Goal: Task Accomplishment & Management: Complete application form

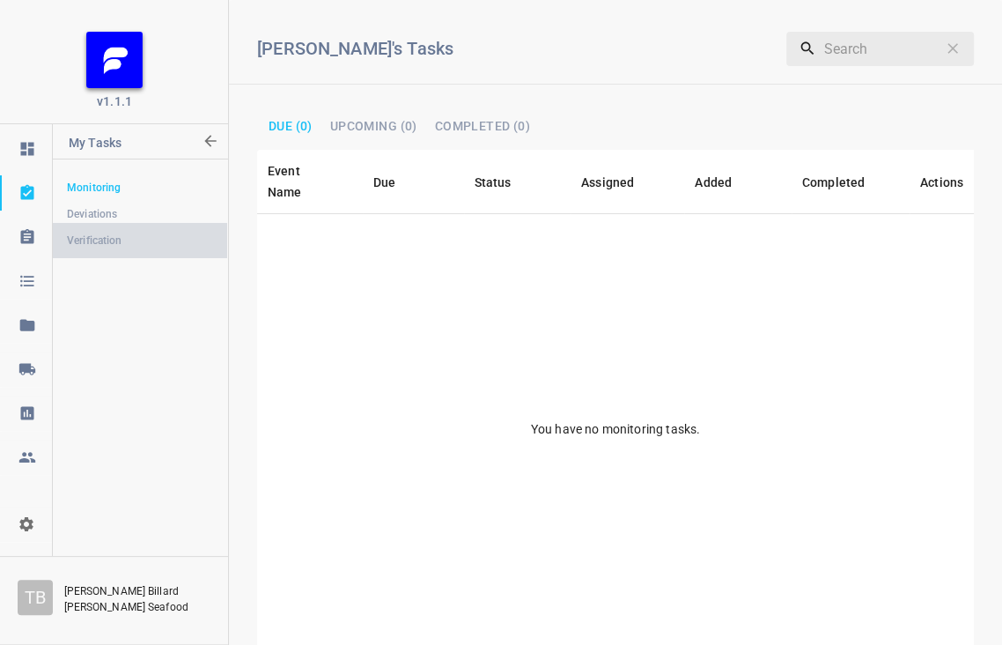
click at [111, 236] on span "Verification" at bounding box center [140, 241] width 146 height 18
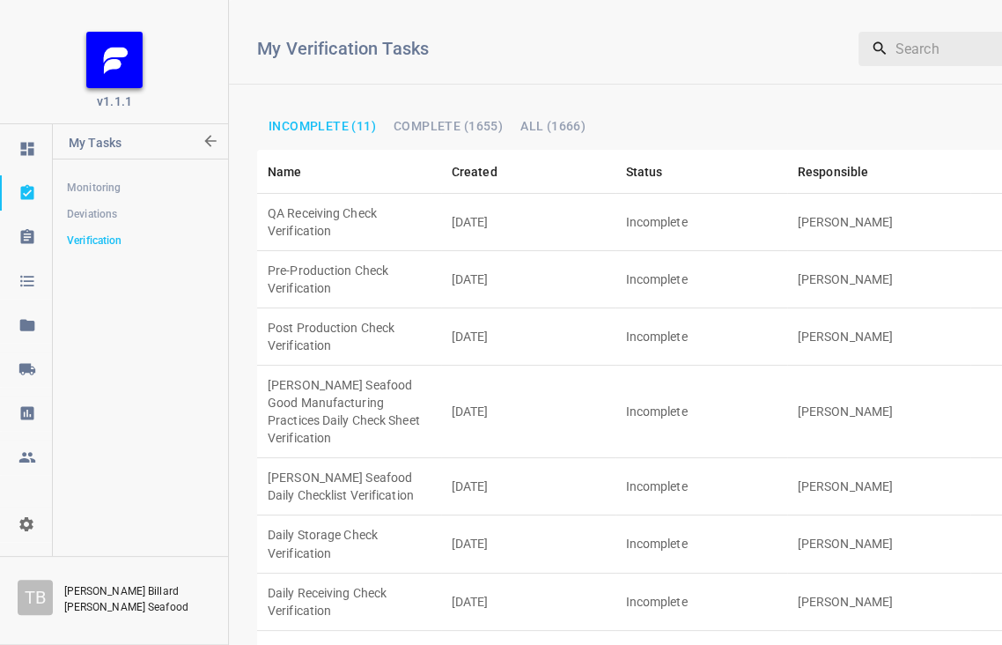
click at [388, 308] on td "Post Production Check Verification" at bounding box center [349, 336] width 184 height 57
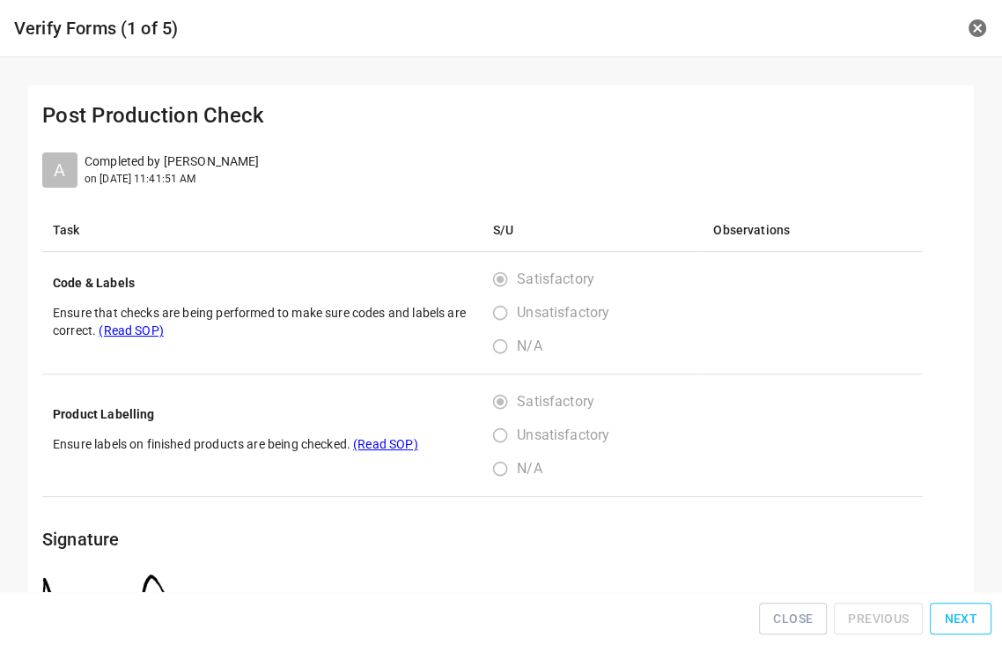
click at [959, 620] on span "Next" at bounding box center [960, 619] width 33 height 22
click at [961, 620] on span "Next" at bounding box center [960, 619] width 33 height 22
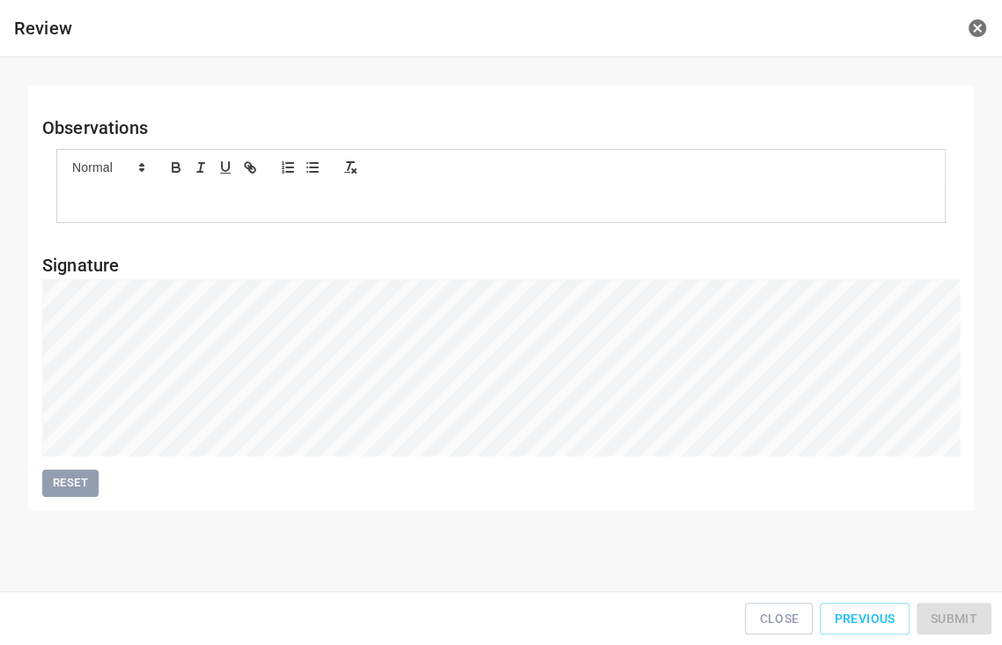
click at [961, 620] on div "Close Previous Submit" at bounding box center [501, 619] width 988 height 40
click at [944, 617] on span "Submit" at bounding box center [954, 619] width 47 height 22
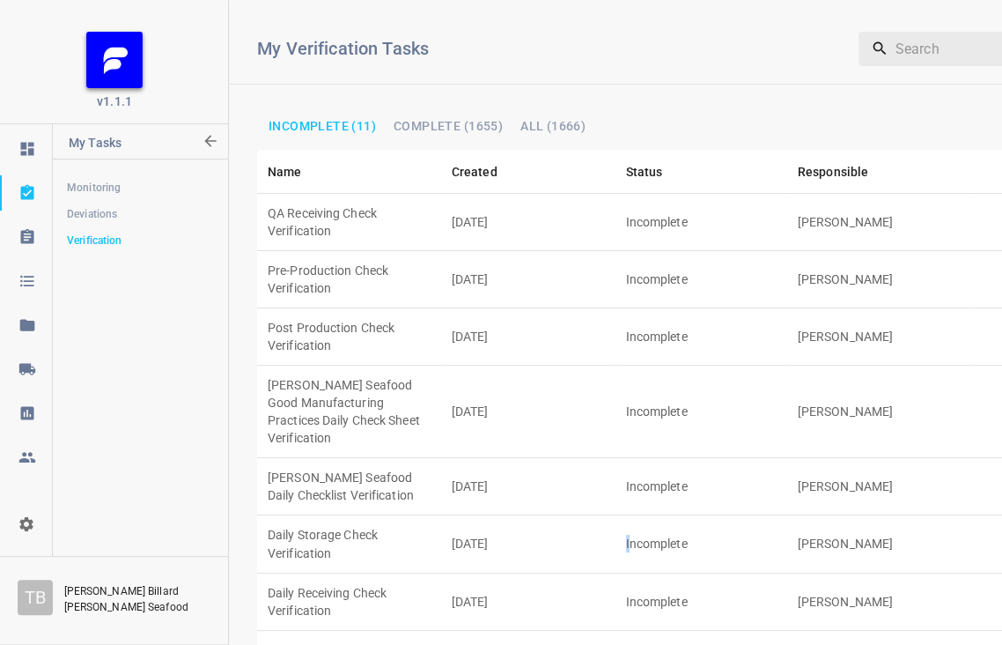
click at [629, 515] on td "Incomplete" at bounding box center [702, 543] width 172 height 57
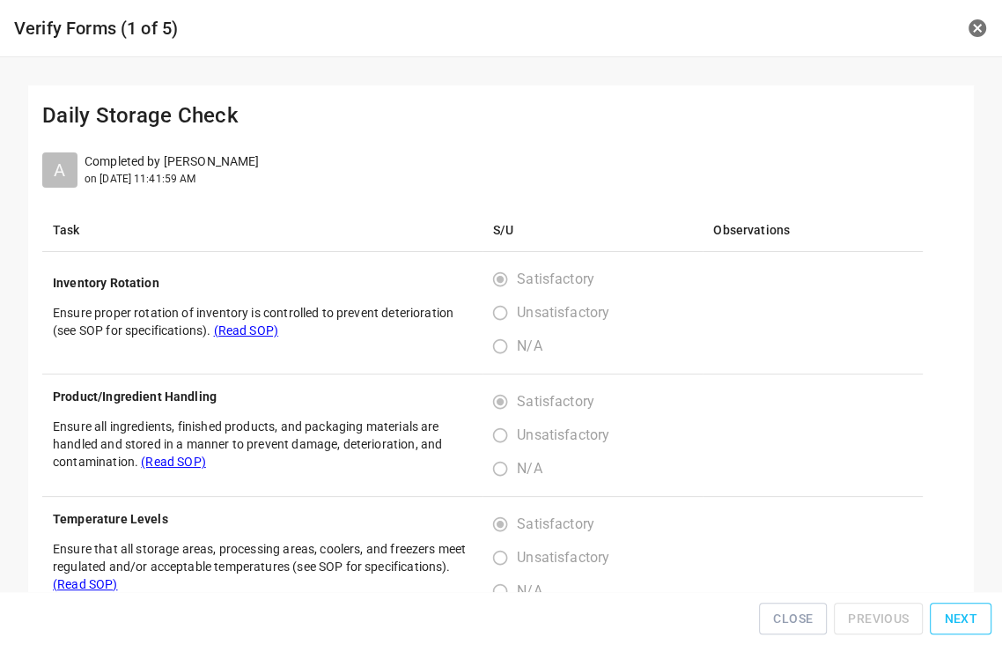
click at [957, 618] on span "Next" at bounding box center [960, 619] width 33 height 22
click at [959, 616] on span "Next" at bounding box center [960, 619] width 33 height 22
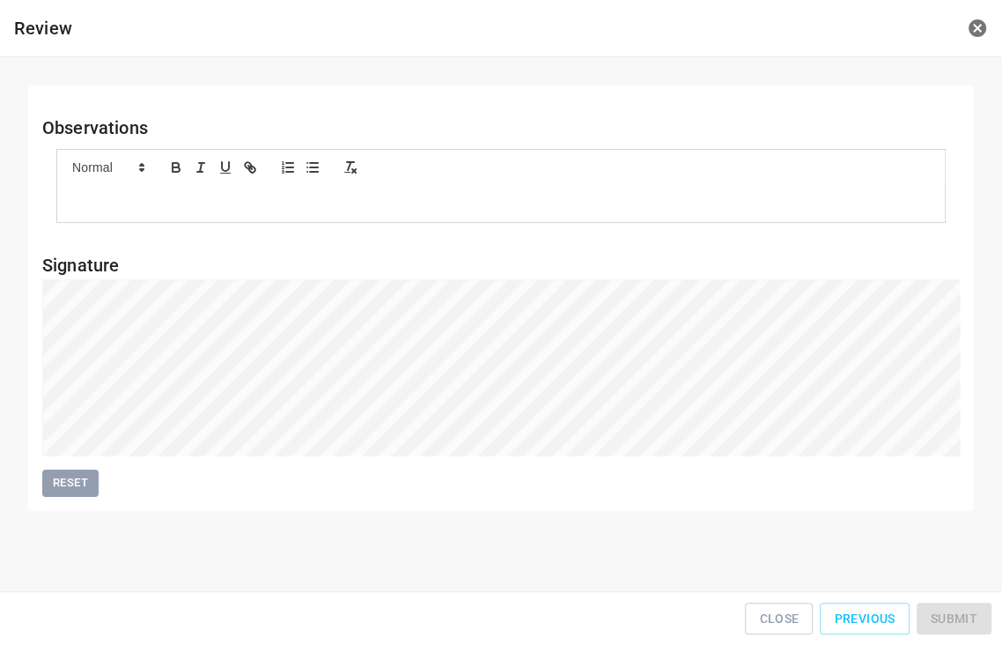
click at [962, 614] on div "Close Previous Submit" at bounding box center [501, 619] width 988 height 40
click at [950, 616] on span "Submit" at bounding box center [954, 619] width 47 height 22
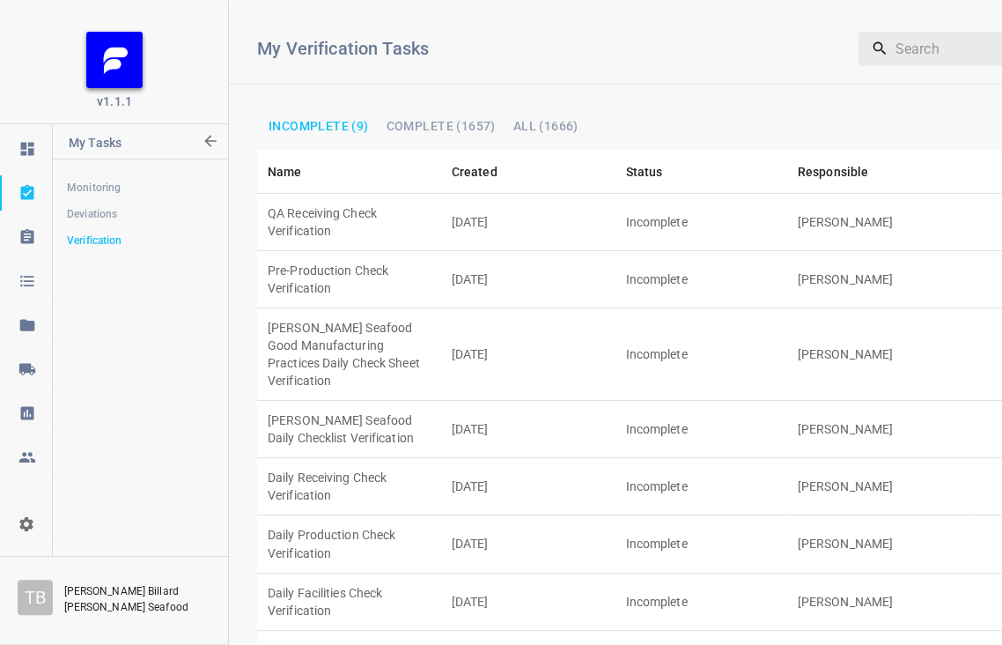
click at [323, 458] on td "Daily Receiving Check Verification" at bounding box center [349, 486] width 184 height 57
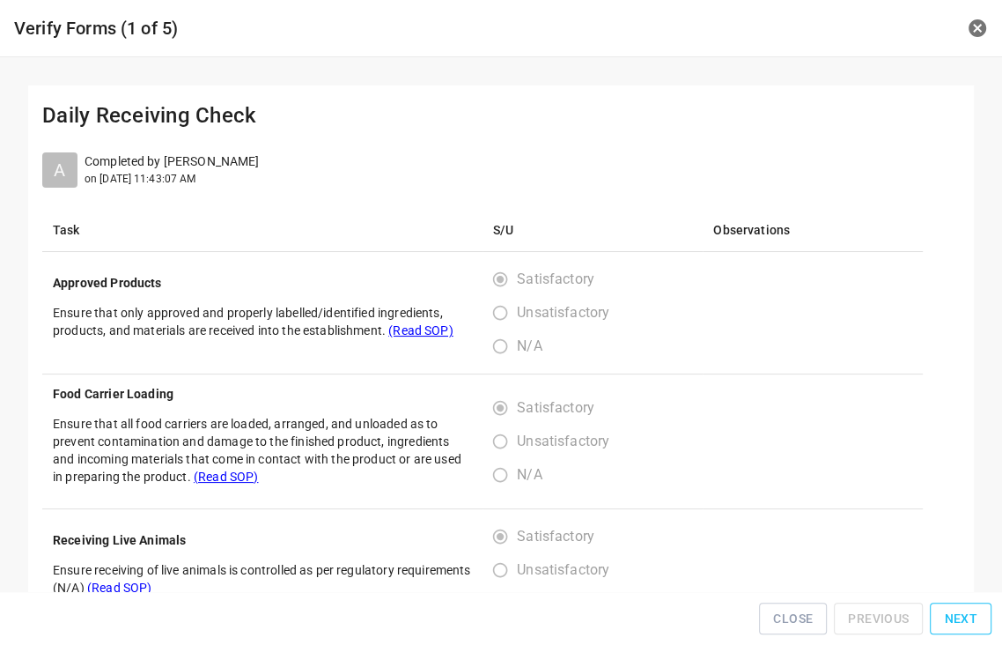
click at [975, 613] on span "Next" at bounding box center [960, 619] width 33 height 22
click at [972, 618] on span "Next" at bounding box center [960, 619] width 33 height 22
click at [972, 611] on button "Next" at bounding box center [961, 618] width 62 height 33
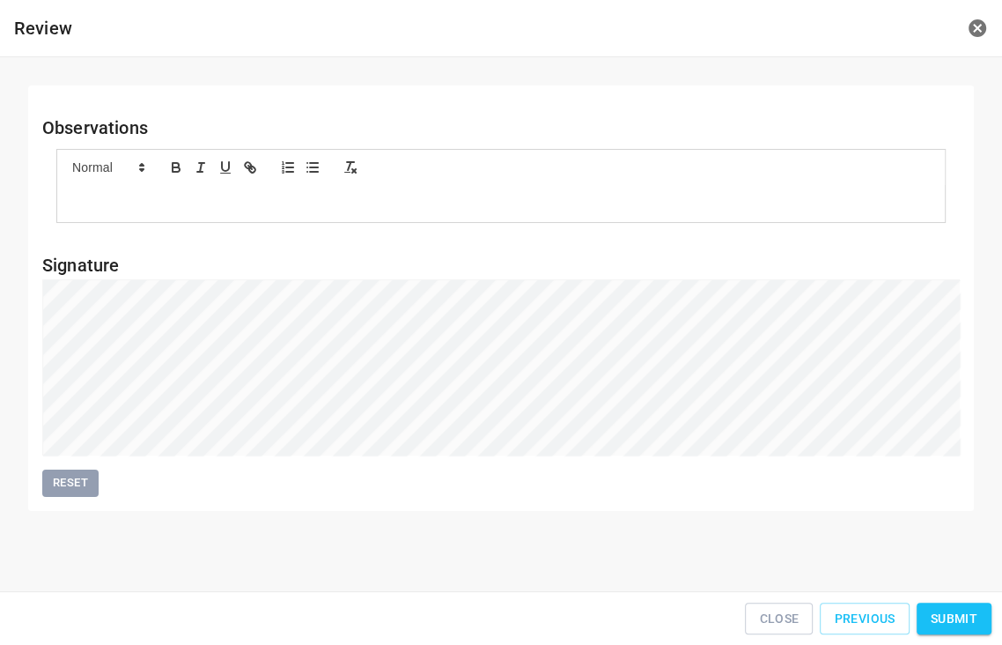
click at [955, 616] on span "Submit" at bounding box center [954, 619] width 47 height 22
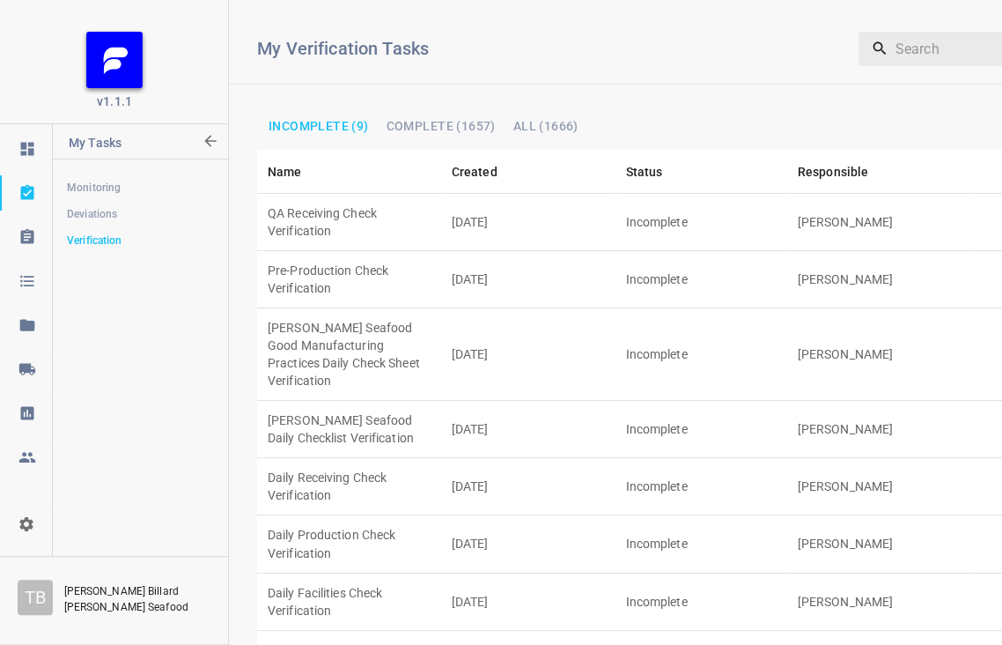
click at [458, 573] on td "[DATE]" at bounding box center [528, 601] width 174 height 57
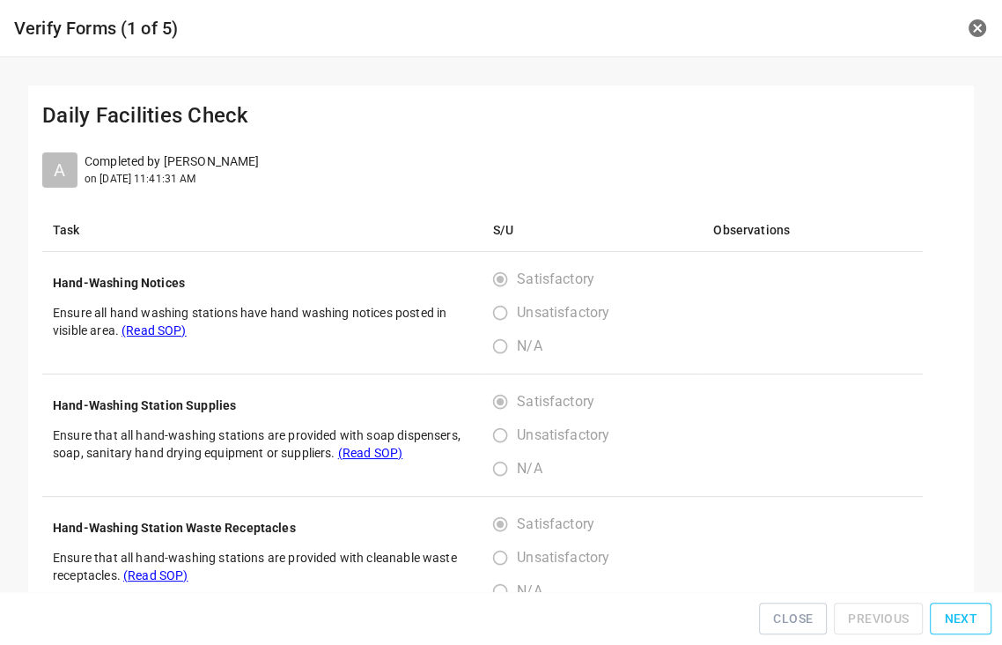
click at [960, 615] on span "Next" at bounding box center [960, 619] width 33 height 22
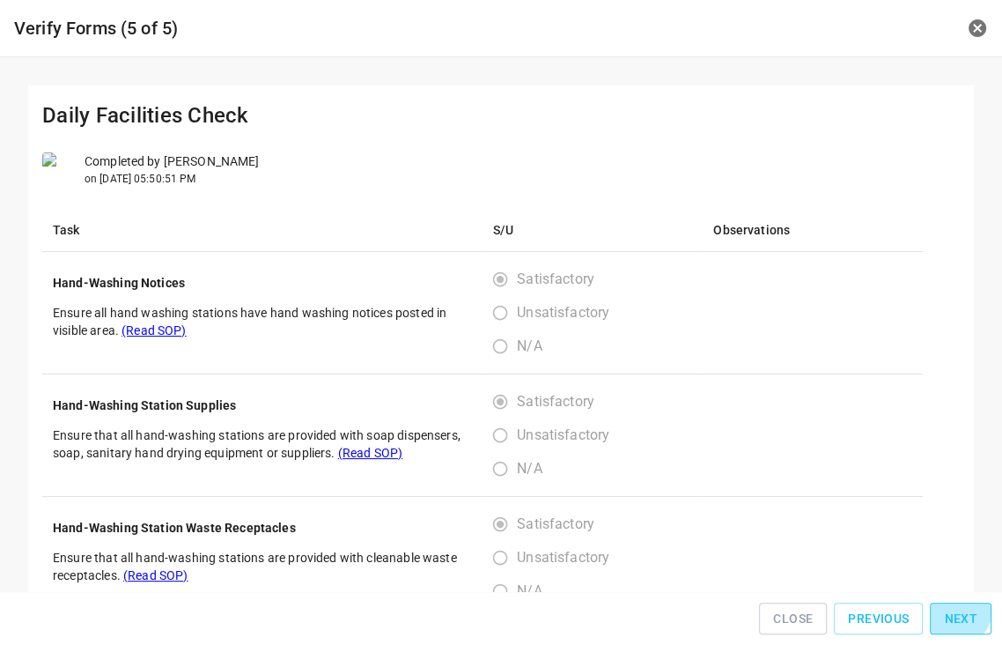
click at [960, 615] on div "Close Previous Next" at bounding box center [501, 619] width 988 height 40
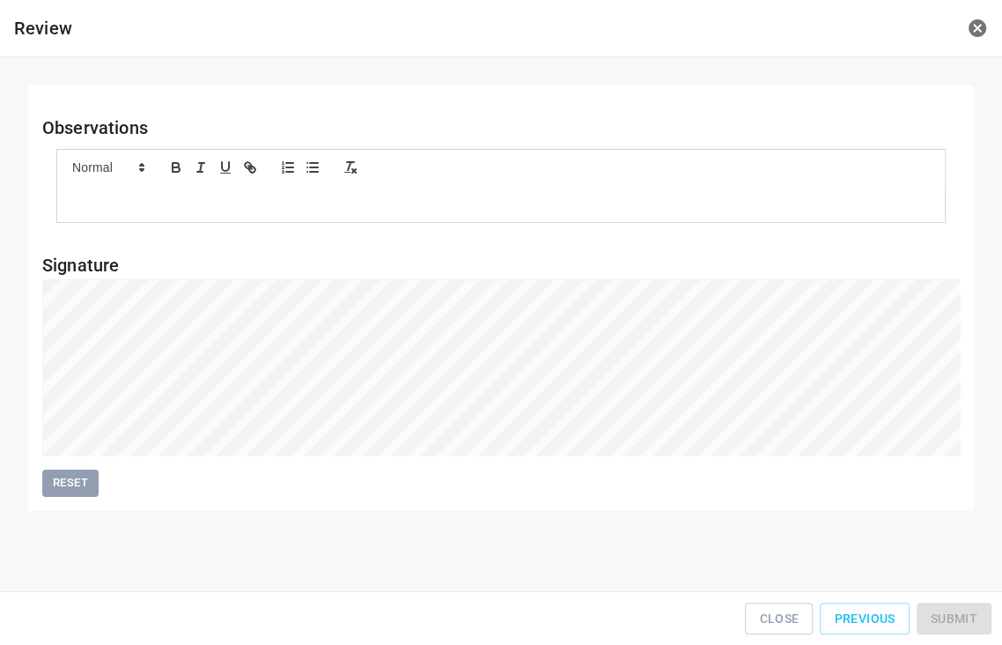
click at [960, 615] on div "Close Previous Submit" at bounding box center [501, 619] width 988 height 40
click at [964, 614] on span "Submit" at bounding box center [954, 619] width 47 height 22
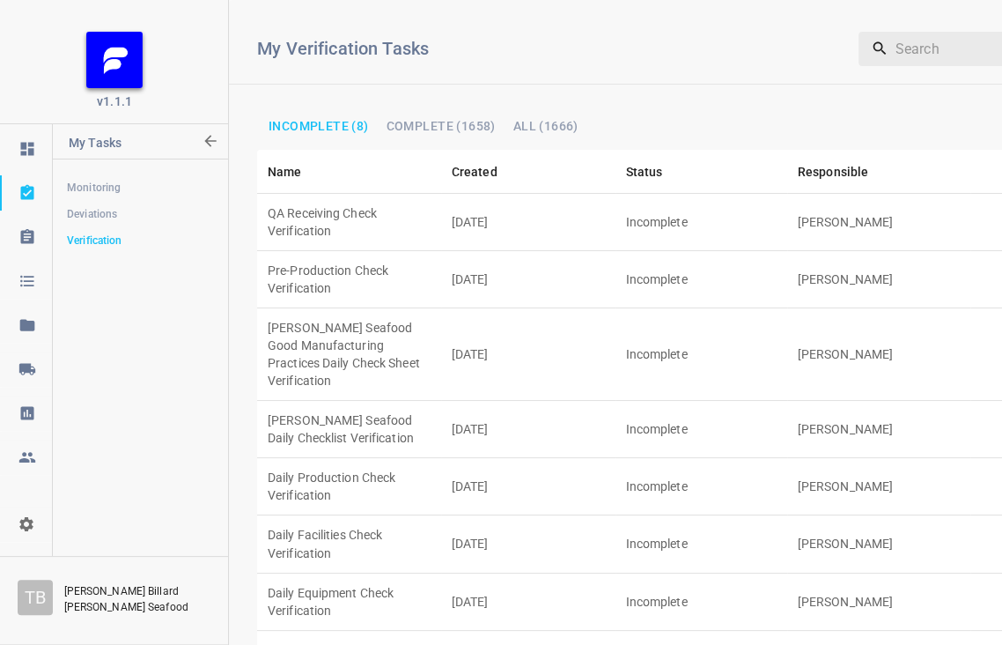
click at [399, 204] on td "QA Receiving Check Verification" at bounding box center [349, 222] width 184 height 57
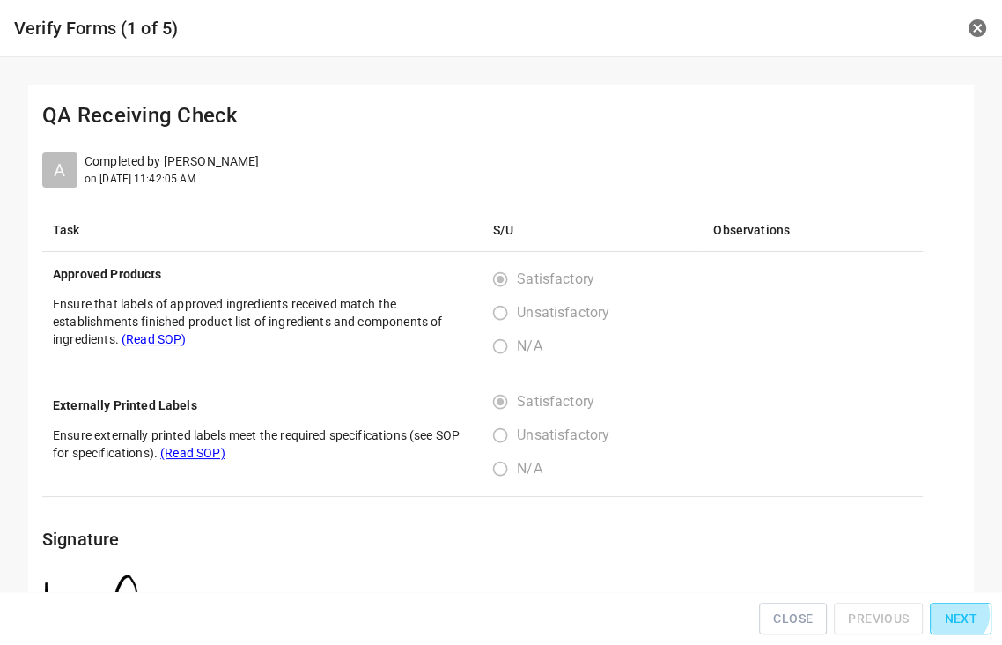
click at [964, 622] on span "Next" at bounding box center [960, 619] width 33 height 22
click at [964, 621] on span "Next" at bounding box center [960, 619] width 33 height 22
click at [964, 619] on span "Next" at bounding box center [960, 619] width 33 height 22
click at [964, 617] on span "Next" at bounding box center [960, 619] width 33 height 22
click at [965, 615] on span "Next" at bounding box center [960, 619] width 33 height 22
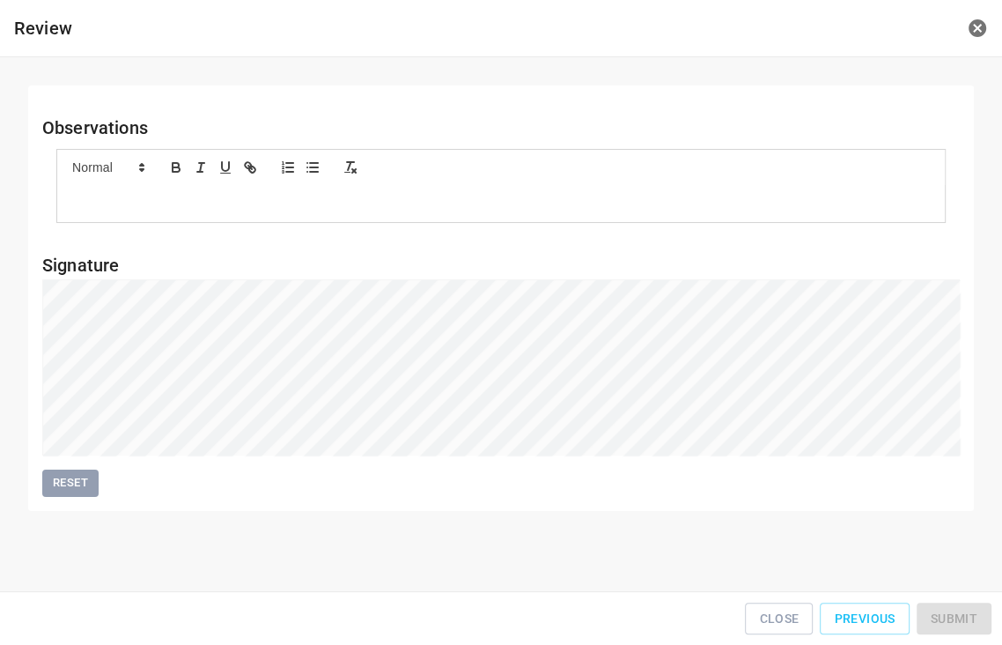
click at [965, 615] on div "Close Previous Submit" at bounding box center [501, 619] width 988 height 40
click at [965, 615] on span "Submit" at bounding box center [954, 619] width 47 height 22
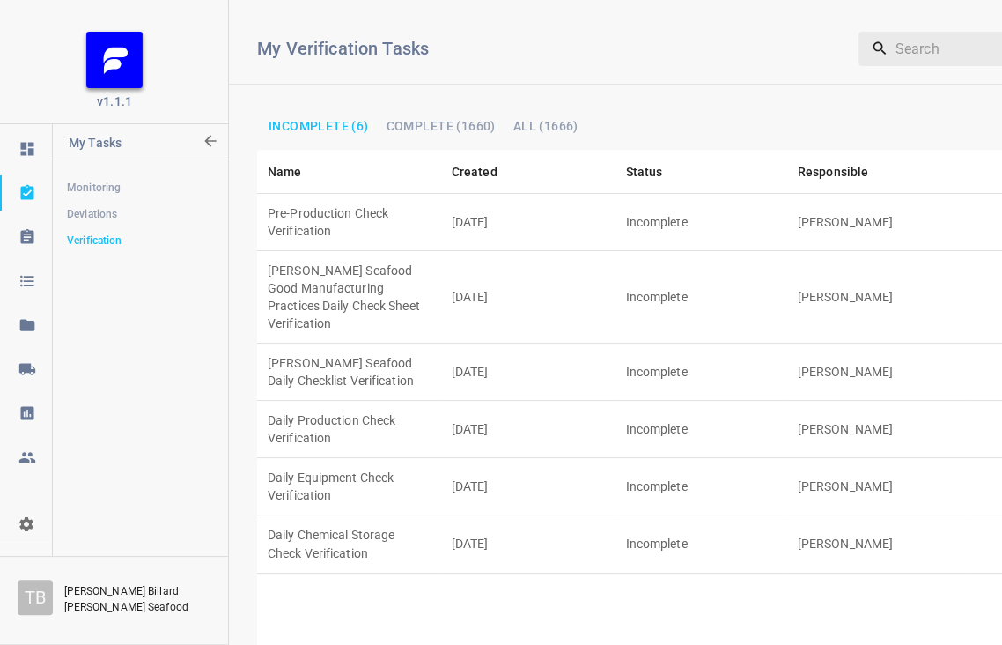
click at [461, 401] on td "[DATE]" at bounding box center [528, 429] width 174 height 57
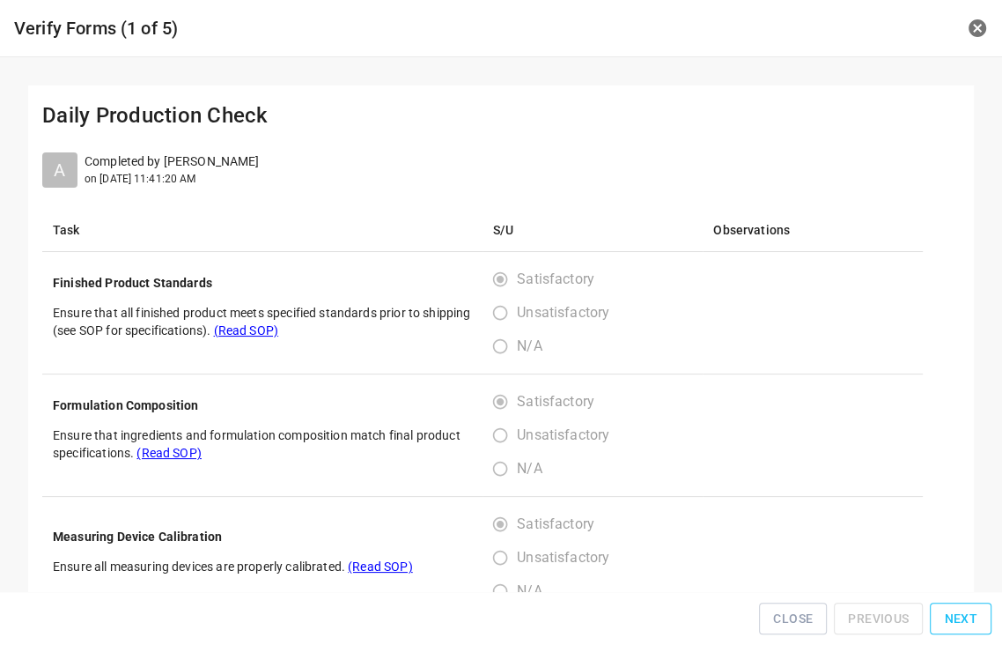
click at [948, 619] on button "Next" at bounding box center [961, 618] width 62 height 33
click at [949, 620] on button "Next" at bounding box center [961, 618] width 62 height 33
click at [949, 620] on span "Next" at bounding box center [960, 619] width 33 height 22
click at [950, 620] on span "Next" at bounding box center [960, 619] width 33 height 22
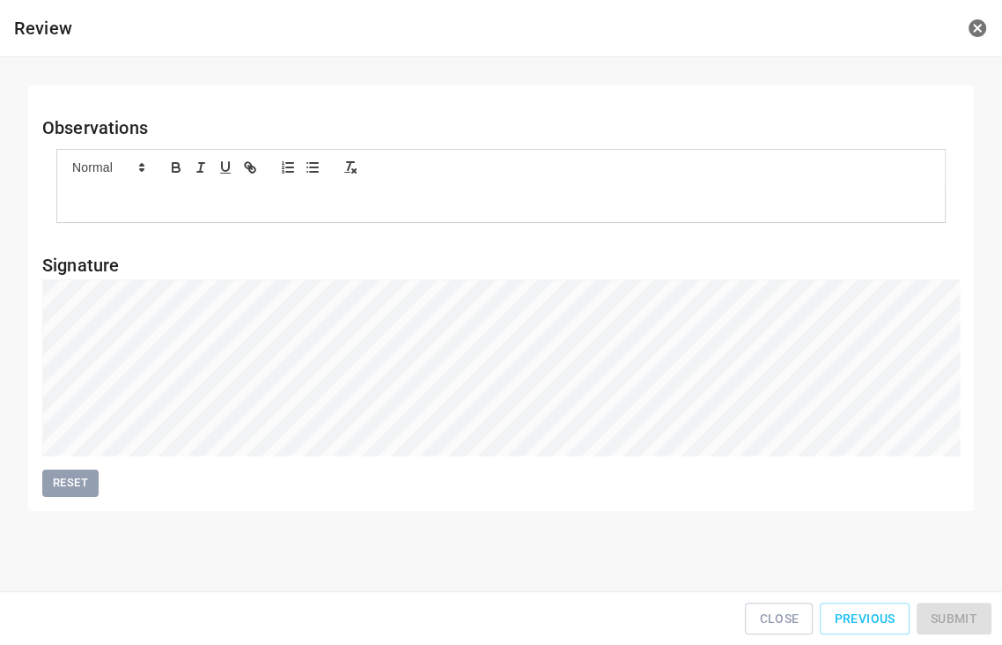
click at [950, 620] on div "Close Previous Submit" at bounding box center [501, 619] width 988 height 40
click at [957, 611] on button "Submit" at bounding box center [954, 618] width 75 height 33
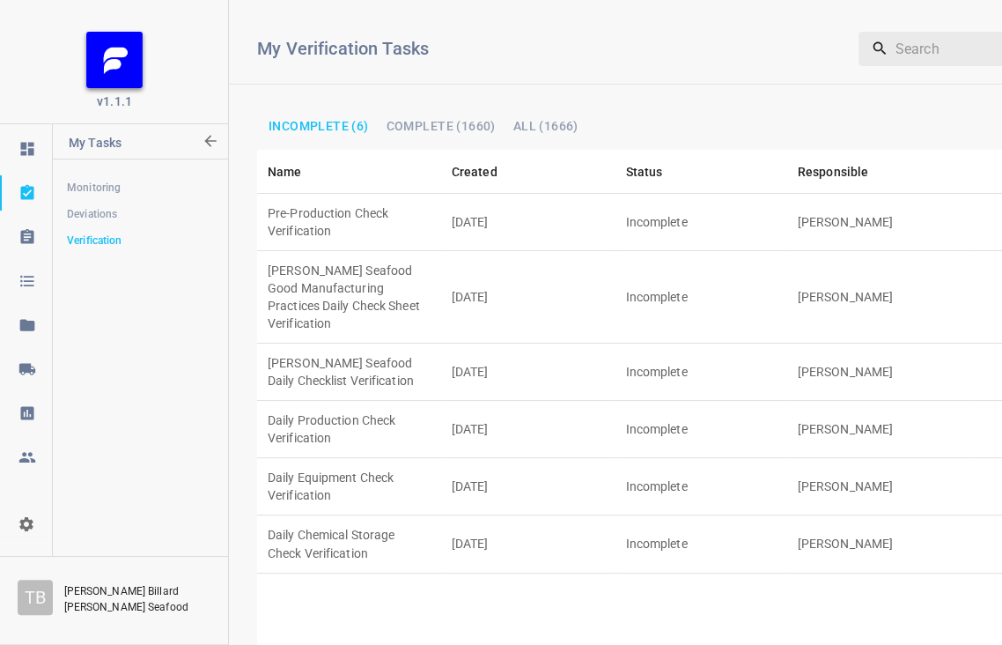
click at [820, 515] on td "[PERSON_NAME]" at bounding box center [879, 543] width 184 height 57
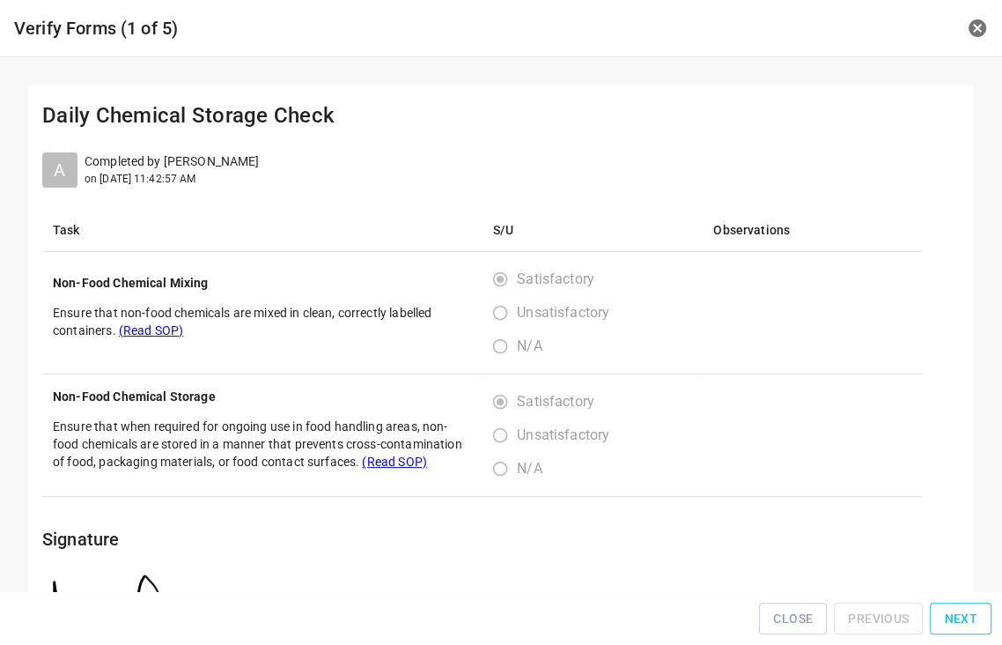
click at [963, 620] on span "Next" at bounding box center [960, 619] width 33 height 22
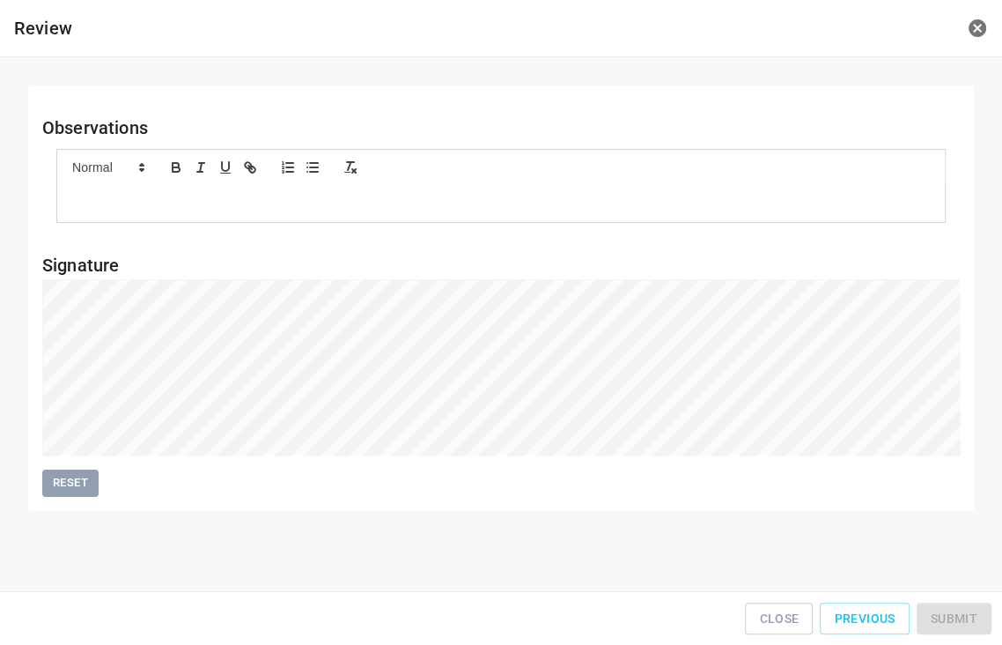
click at [963, 618] on div "Close Previous Submit" at bounding box center [501, 619] width 988 height 40
click at [969, 612] on span "Submit" at bounding box center [954, 619] width 47 height 22
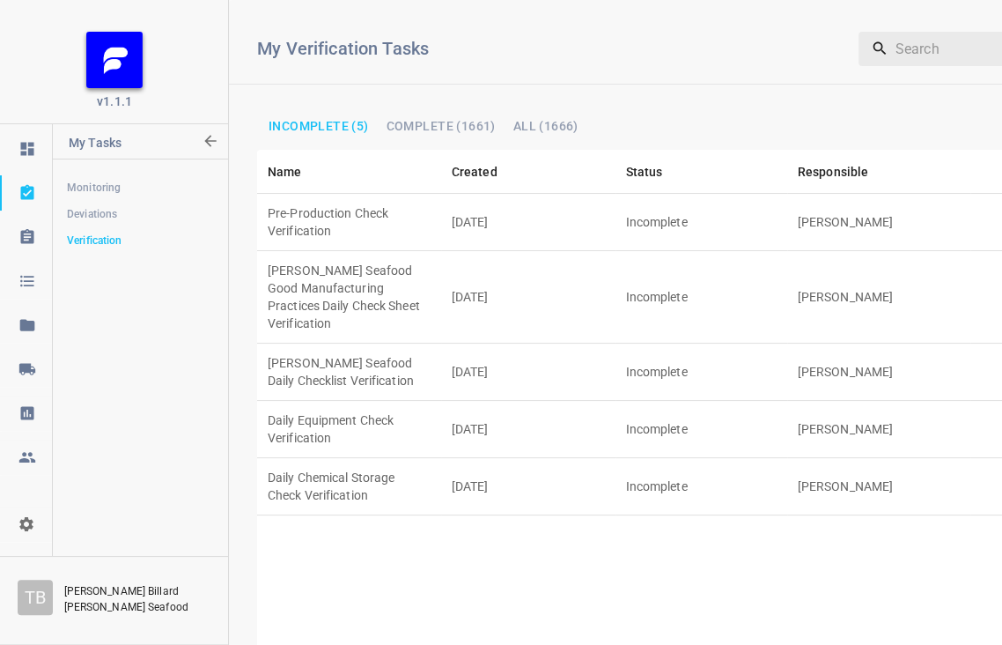
click at [543, 199] on td "[DATE]" at bounding box center [528, 222] width 174 height 57
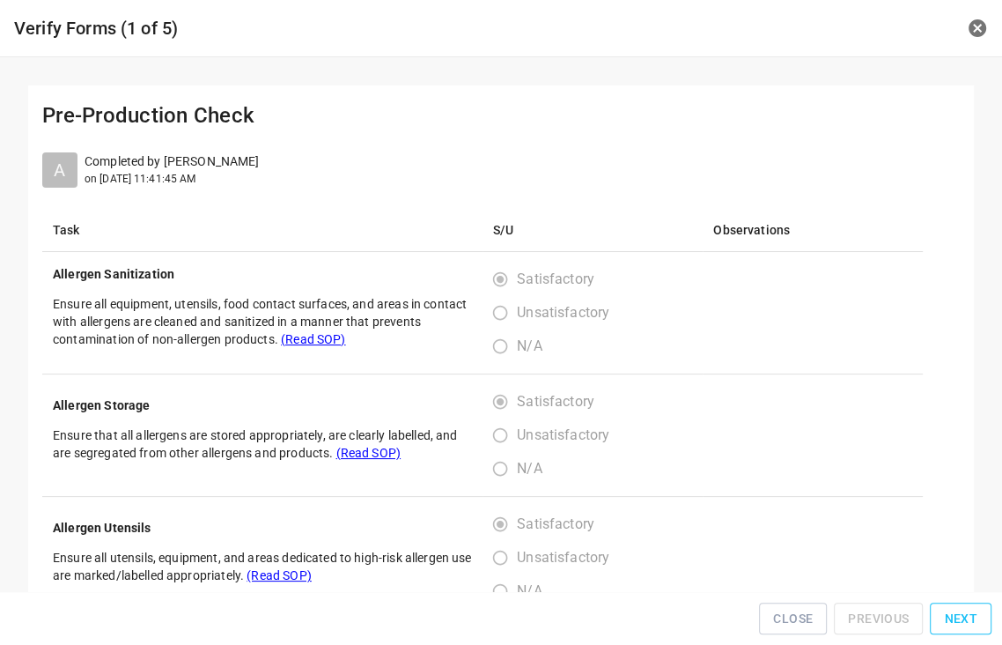
click at [964, 625] on span "Next" at bounding box center [960, 619] width 33 height 22
click at [965, 624] on span "Next" at bounding box center [960, 619] width 33 height 22
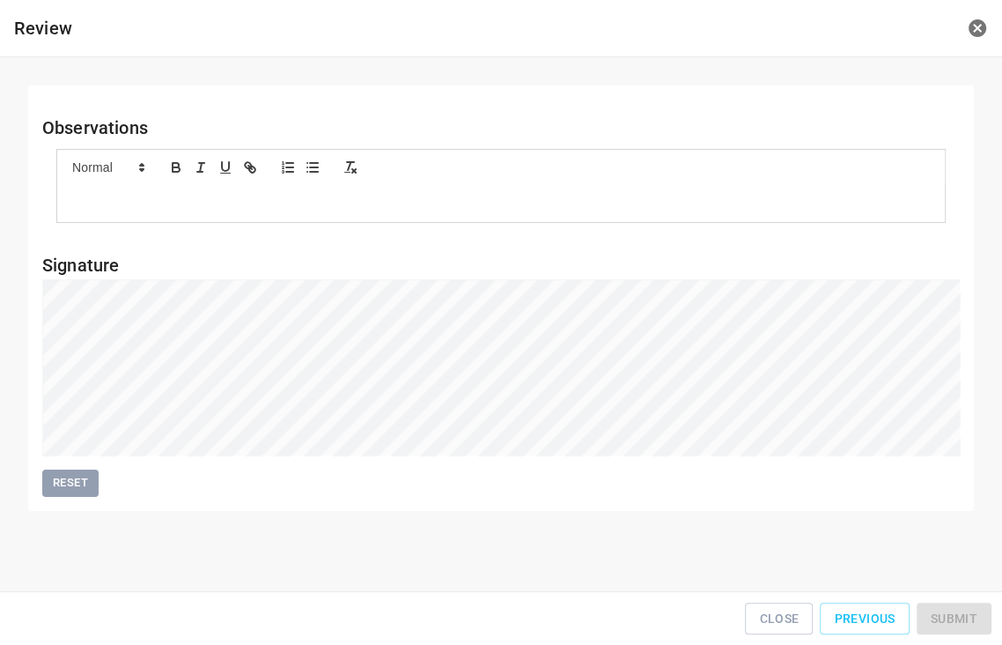
click at [965, 622] on div "Close Previous Submit" at bounding box center [501, 619] width 988 height 40
click at [938, 610] on button "Submit" at bounding box center [954, 618] width 75 height 33
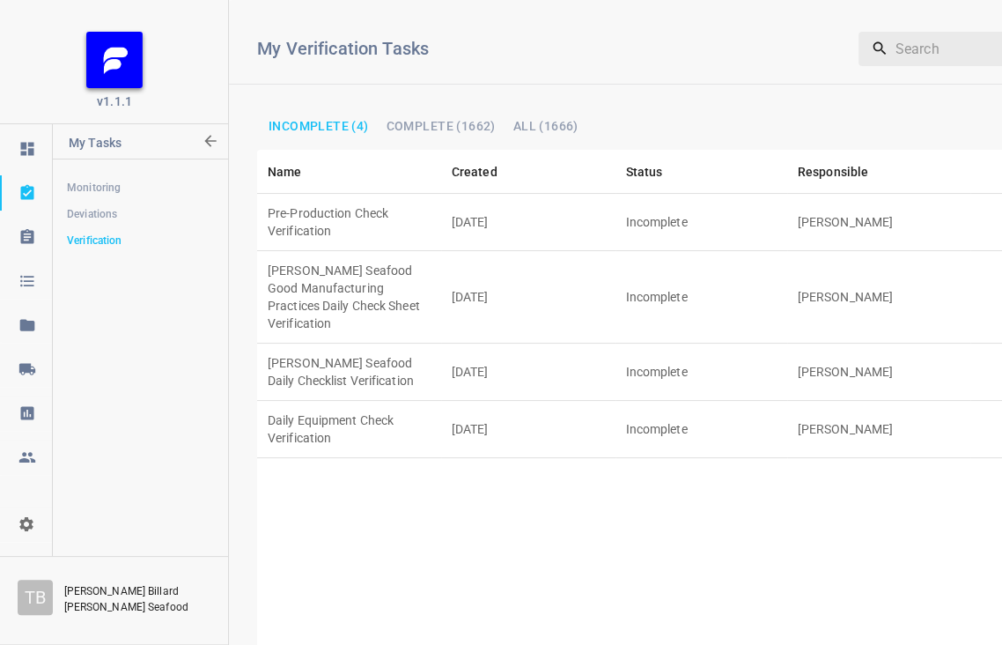
click at [787, 207] on td "Incomplete" at bounding box center [702, 222] width 172 height 57
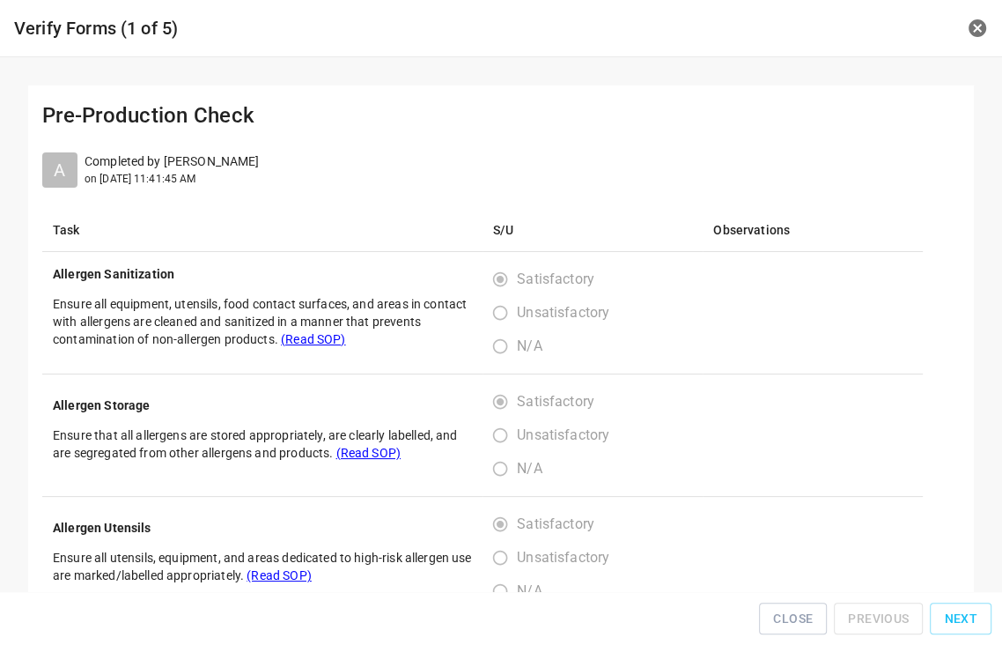
click at [946, 611] on button "Next" at bounding box center [961, 618] width 62 height 33
click at [948, 611] on button "Next" at bounding box center [961, 618] width 62 height 33
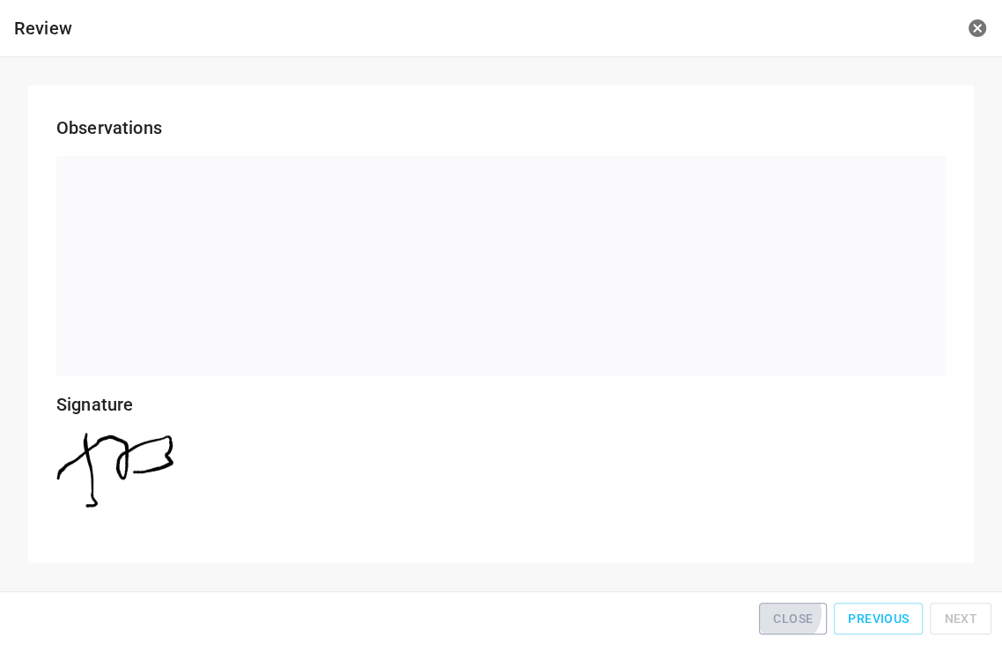
click at [813, 618] on span "Close" at bounding box center [793, 619] width 40 height 22
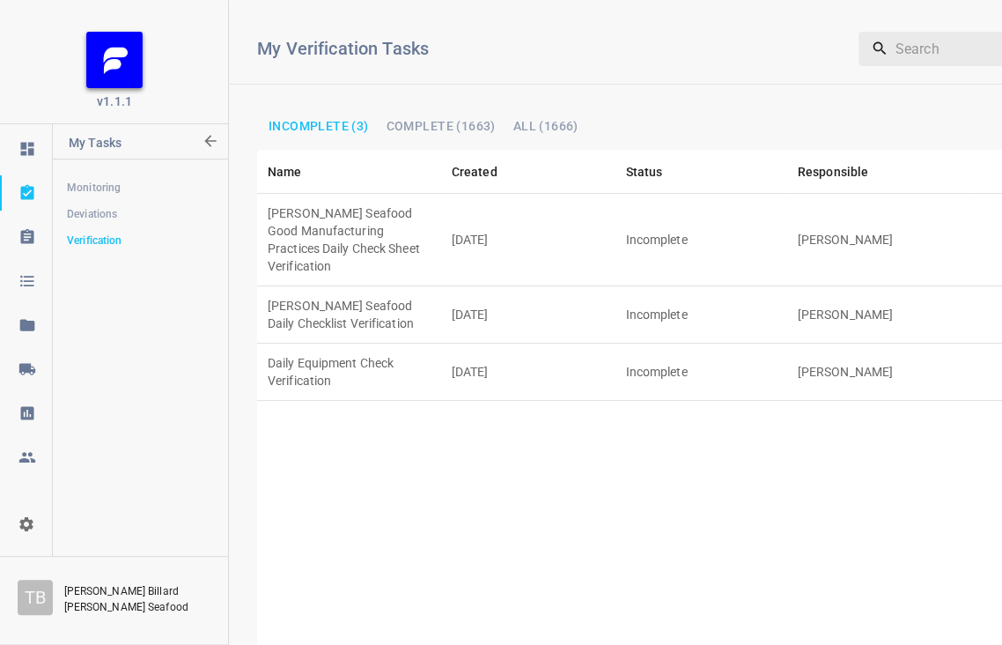
click at [525, 344] on td "[DATE]" at bounding box center [528, 372] width 174 height 57
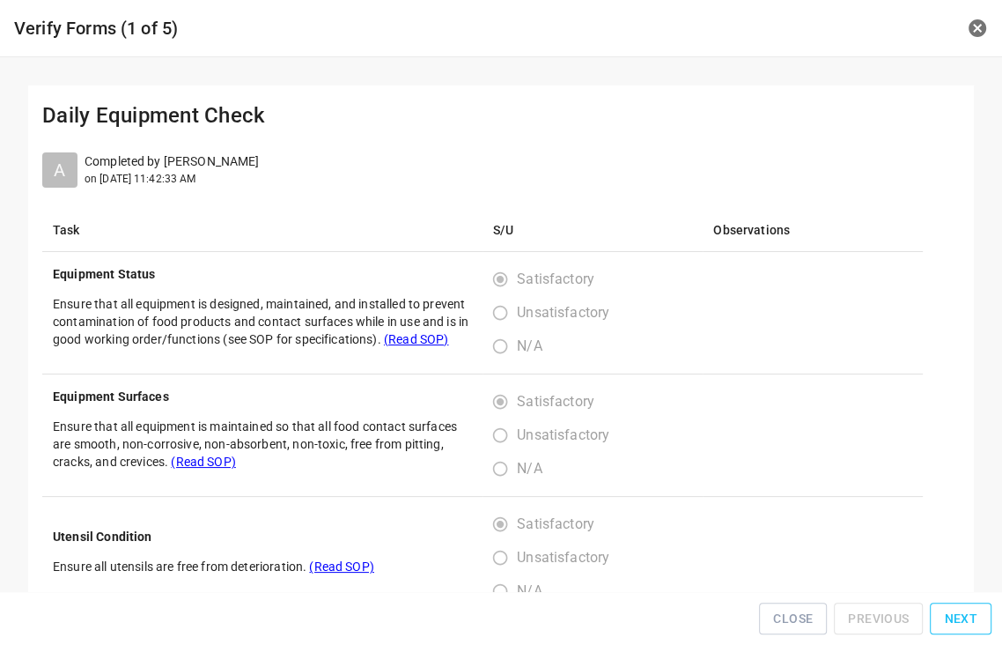
click at [951, 619] on span "Next" at bounding box center [960, 619] width 33 height 22
click at [952, 619] on span "Next" at bounding box center [960, 619] width 33 height 22
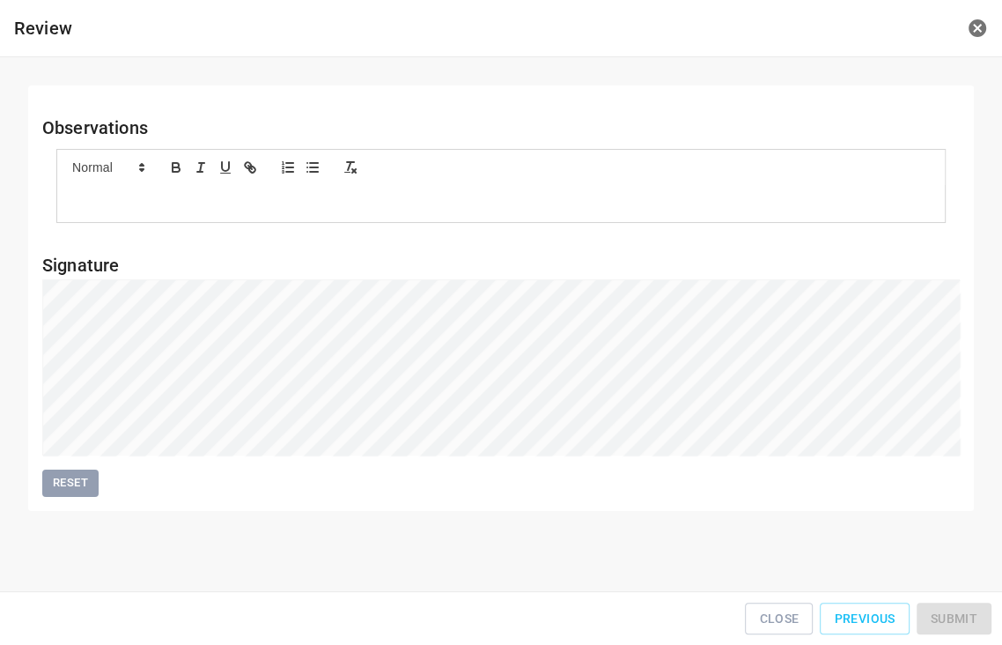
click at [952, 619] on div "Close Previous Submit" at bounding box center [501, 619] width 988 height 40
click at [986, 619] on button "Submit" at bounding box center [954, 618] width 75 height 33
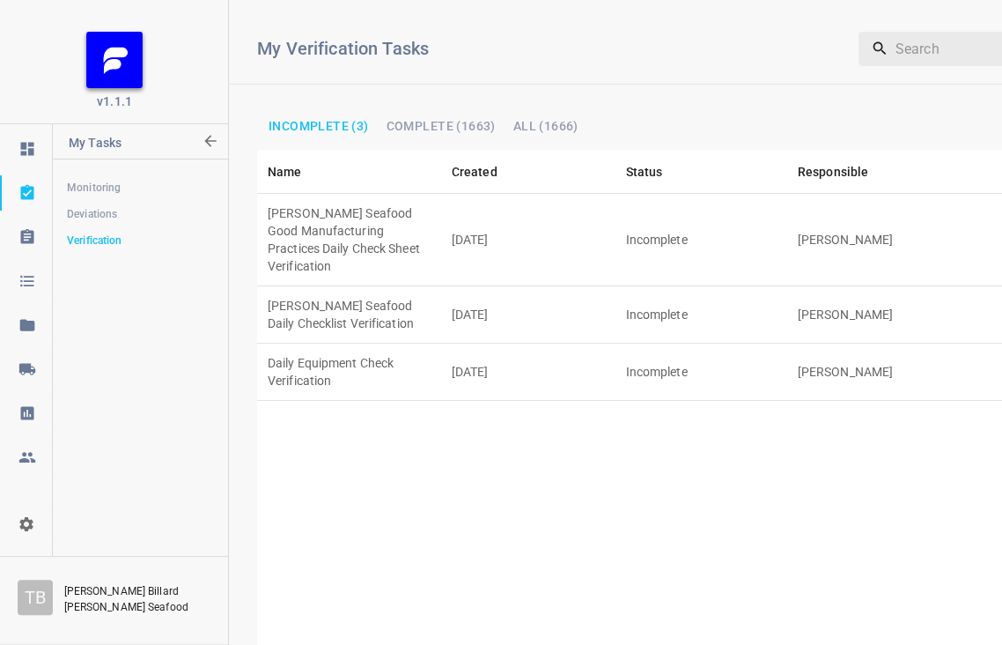
click at [580, 221] on td "[DATE]" at bounding box center [528, 240] width 174 height 92
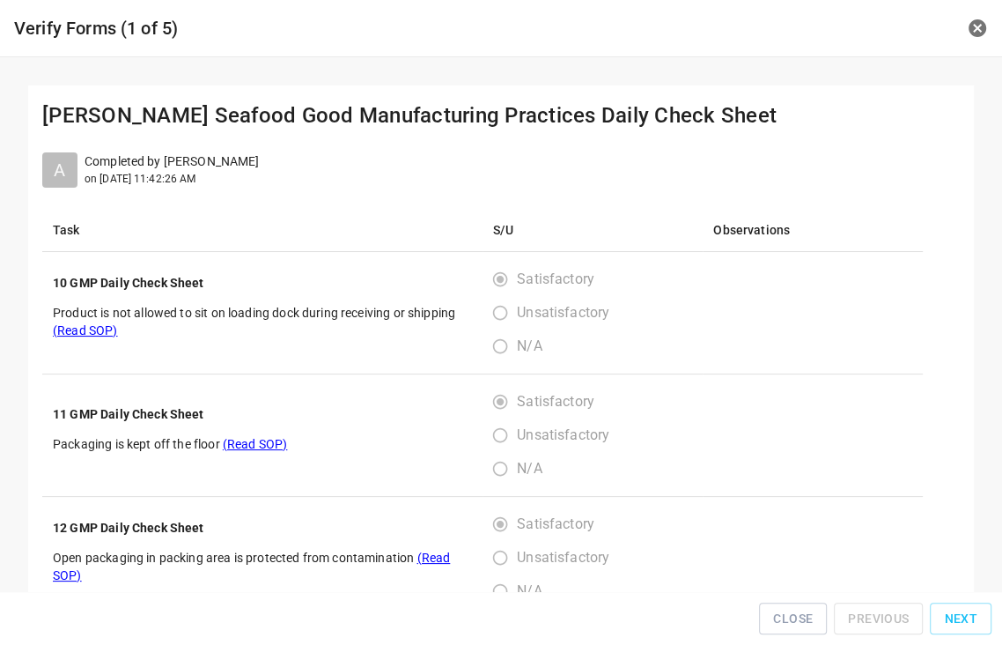
click at [968, 618] on span "Next" at bounding box center [960, 619] width 33 height 22
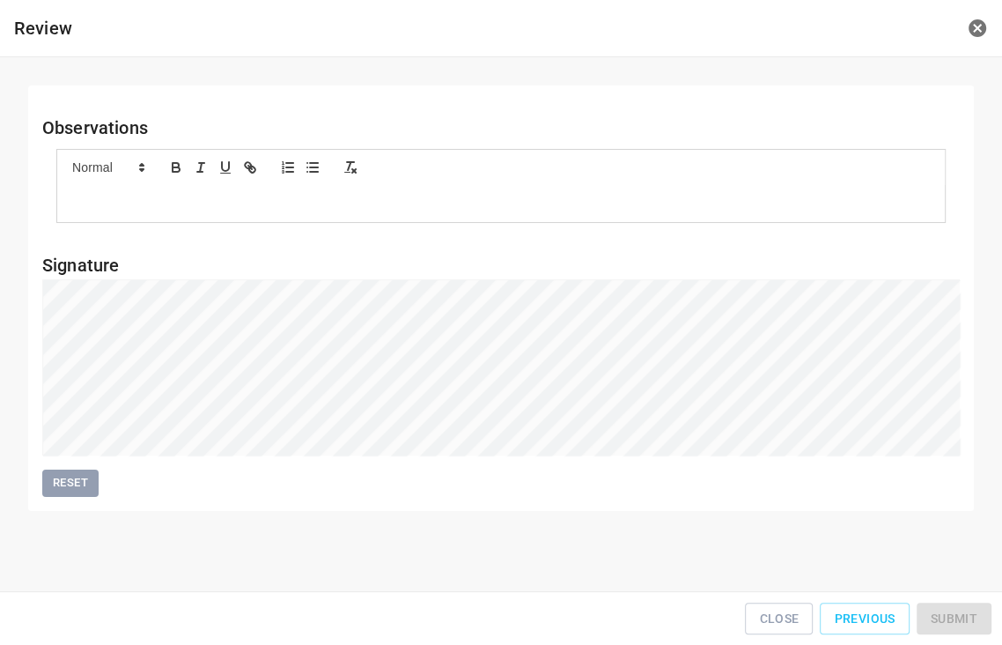
click at [968, 618] on div "Close Previous Submit" at bounding box center [501, 619] width 988 height 40
click at [952, 631] on button "Submit" at bounding box center [954, 618] width 75 height 33
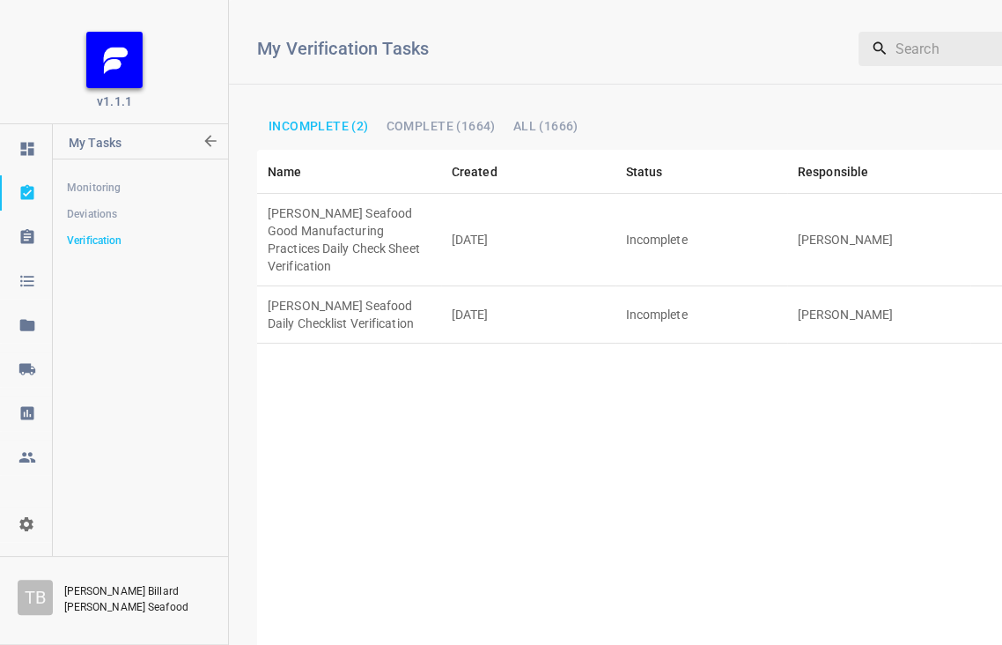
click at [471, 286] on td "[DATE]" at bounding box center [528, 314] width 174 height 57
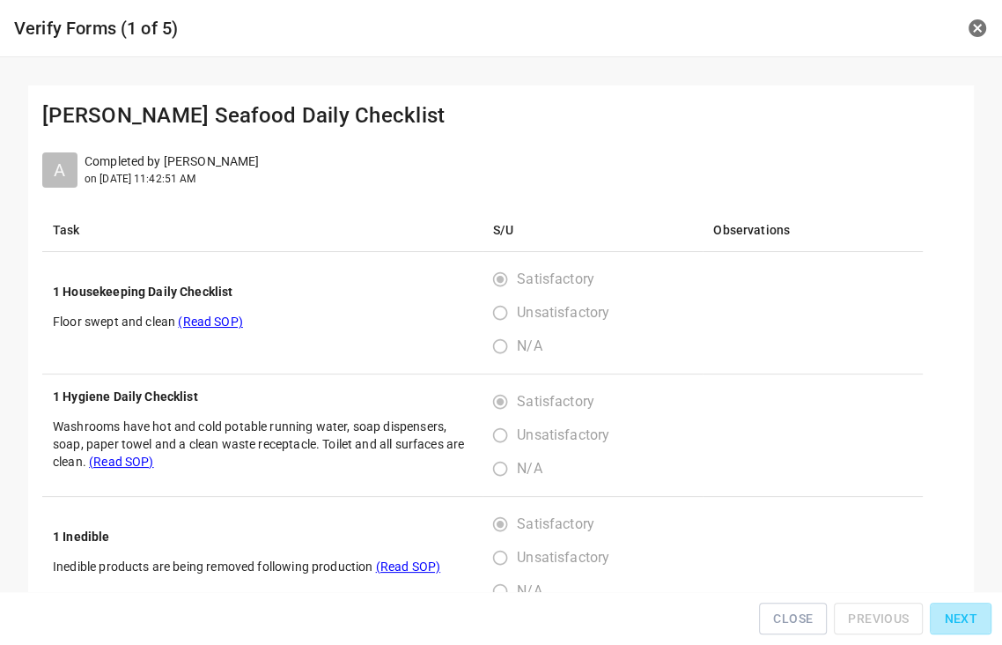
click at [969, 625] on span "Next" at bounding box center [960, 619] width 33 height 22
click at [967, 623] on span "Next" at bounding box center [960, 619] width 33 height 22
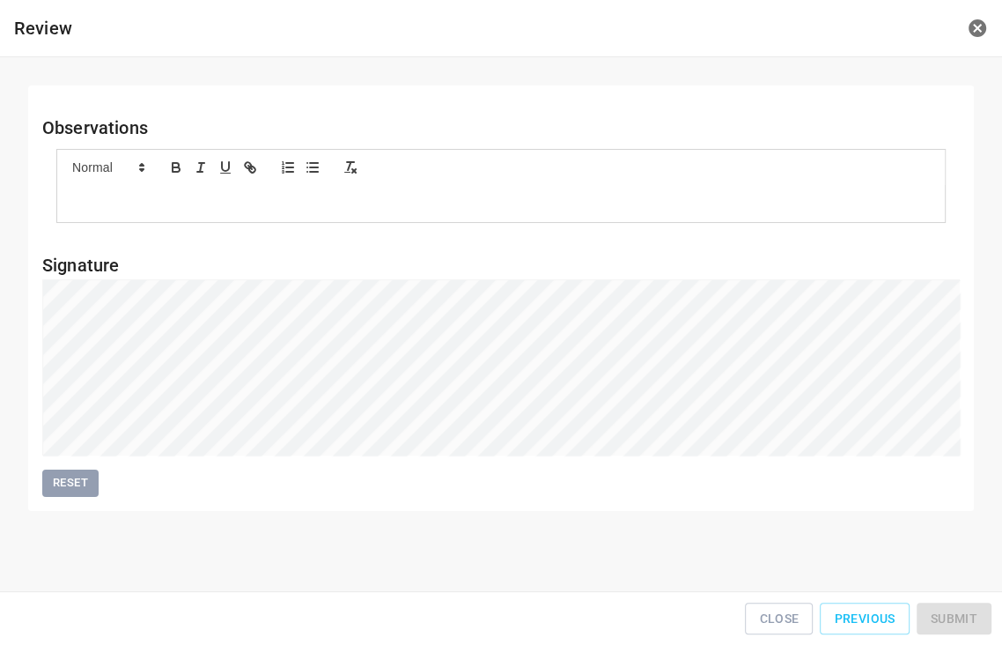
click at [967, 623] on div "Close Previous Submit" at bounding box center [501, 619] width 988 height 40
click at [958, 621] on span "Submit" at bounding box center [954, 619] width 47 height 22
